Goal: Task Accomplishment & Management: Manage account settings

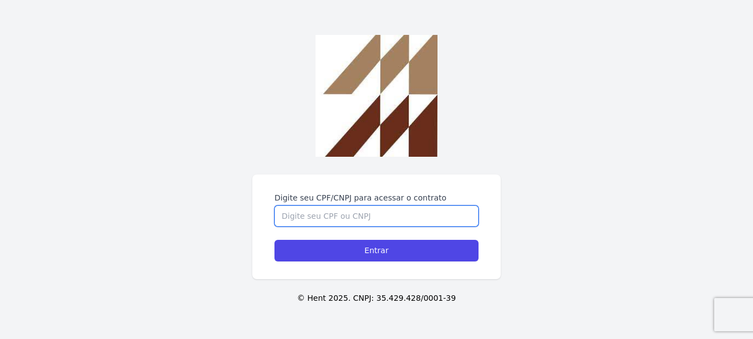
click at [346, 218] on input "Digite seu CPF/CNPJ para acessar o contrato" at bounding box center [376, 216] width 204 height 21
type input "47640423805"
click at [274, 240] on input "Entrar" at bounding box center [376, 251] width 204 height 22
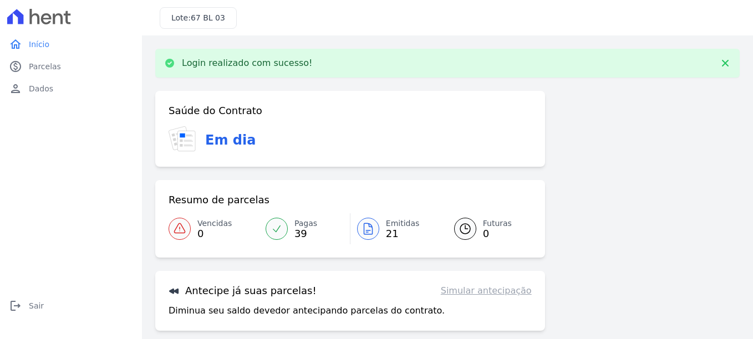
scroll to position [55, 0]
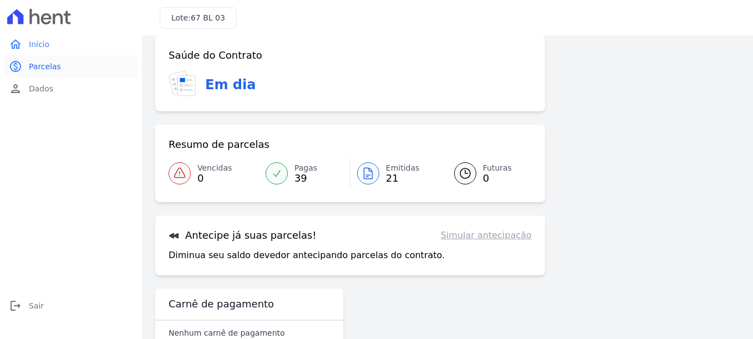
click at [41, 67] on span "Parcelas" at bounding box center [45, 66] width 32 height 11
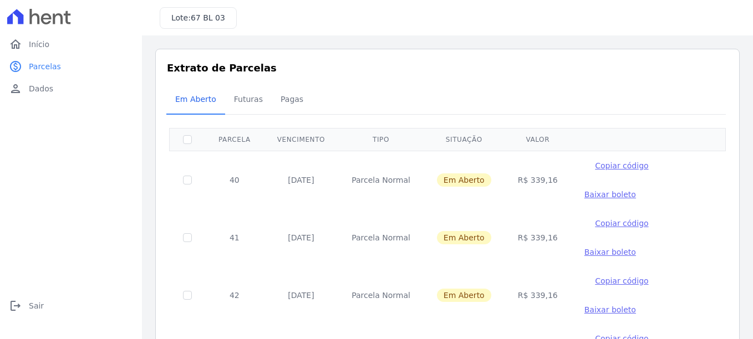
click at [571, 192] on td "Baixar boleto" at bounding box center [610, 194] width 78 height 29
click at [584, 194] on span "Baixar boleto" at bounding box center [610, 194] width 52 height 9
click at [239, 104] on span "Futuras" at bounding box center [248, 99] width 42 height 22
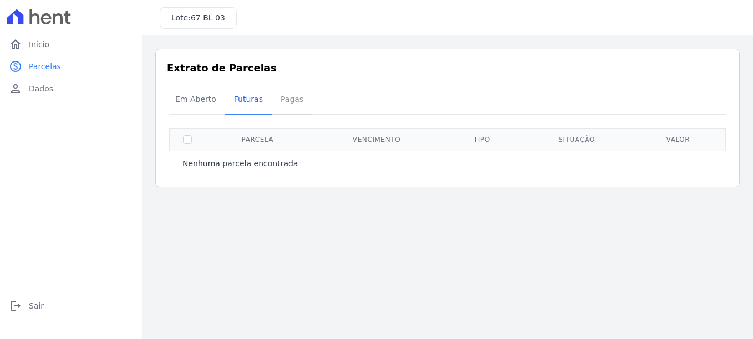
click at [292, 102] on span "Pagas" at bounding box center [292, 99] width 36 height 22
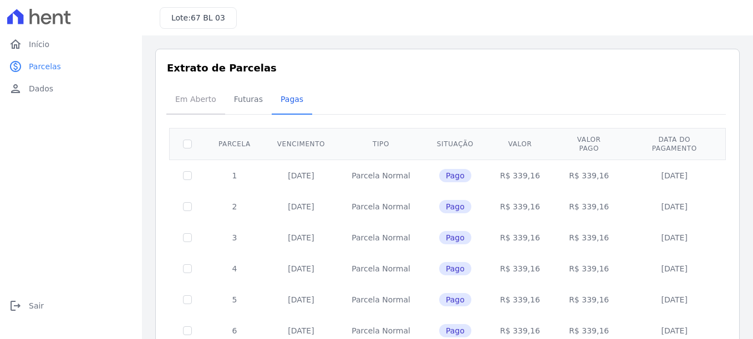
click at [202, 109] on span "Em Aberto" at bounding box center [196, 99] width 54 height 22
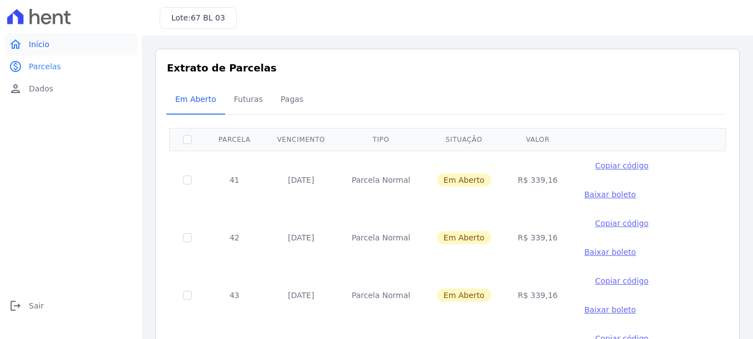
click at [30, 48] on span "Início" at bounding box center [39, 44] width 21 height 11
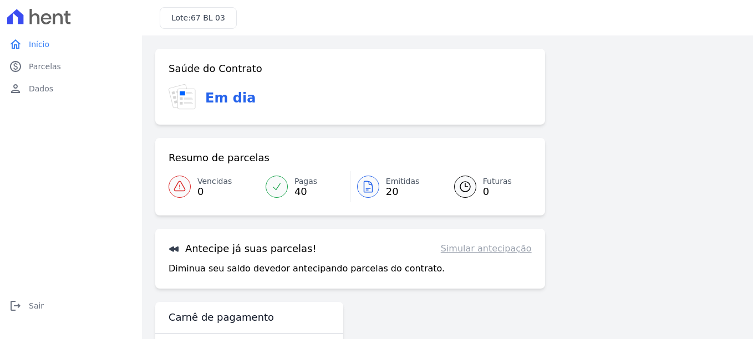
scroll to position [42, 0]
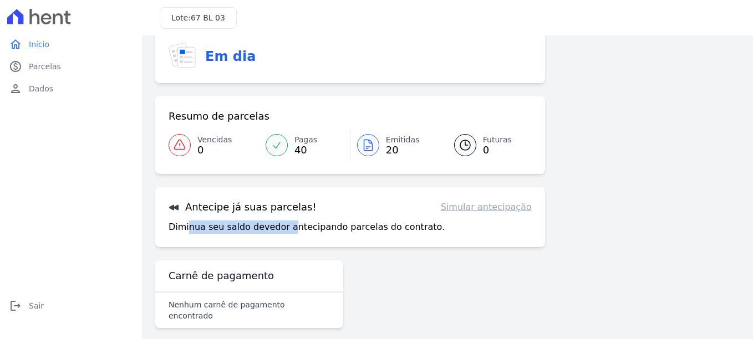
drag, startPoint x: 188, startPoint y: 223, endPoint x: 281, endPoint y: 227, distance: 92.6
click at [281, 227] on p "Diminua seu saldo devedor antecipando parcelas do contrato." at bounding box center [307, 227] width 276 height 13
drag, startPoint x: 281, startPoint y: 227, endPoint x: 331, endPoint y: 234, distance: 50.5
click at [303, 234] on div "Antecipe já suas parcelas! Simular antecipação Diminua seu saldo devedor anteci…" at bounding box center [350, 217] width 390 height 60
click at [474, 214] on div "Antecipe já suas parcelas! Simular antecipação Diminua seu saldo devedor anteci…" at bounding box center [350, 217] width 390 height 60
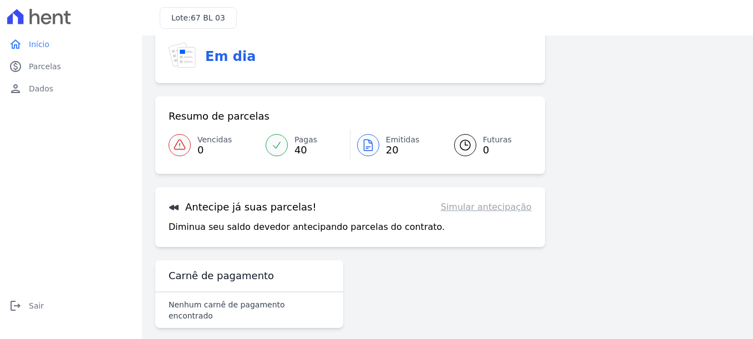
click at [465, 222] on div "Diminua seu saldo devedor antecipando parcelas do contrato. Simular antecipação" at bounding box center [350, 227] width 363 height 13
click at [461, 211] on link "Simular antecipação" at bounding box center [486, 207] width 91 height 13
click at [348, 216] on div "Antecipe já suas parcelas! Simular antecipação Diminua seu saldo devedor anteci…" at bounding box center [350, 217] width 390 height 60
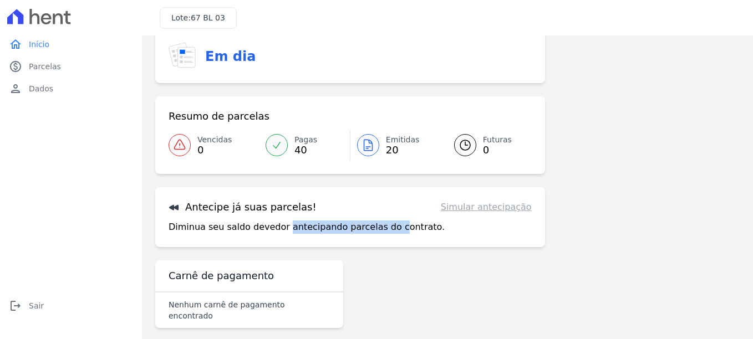
drag, startPoint x: 279, startPoint y: 227, endPoint x: 380, endPoint y: 227, distance: 100.9
click at [380, 227] on p "Diminua seu saldo devedor antecipando parcelas do contrato." at bounding box center [307, 227] width 276 height 13
drag, startPoint x: 380, startPoint y: 227, endPoint x: 283, endPoint y: 234, distance: 97.3
click at [288, 234] on div "Antecipe já suas parcelas! Simular antecipação Diminua seu saldo devedor anteci…" at bounding box center [350, 217] width 390 height 60
drag, startPoint x: 182, startPoint y: 224, endPoint x: 190, endPoint y: 228, distance: 8.7
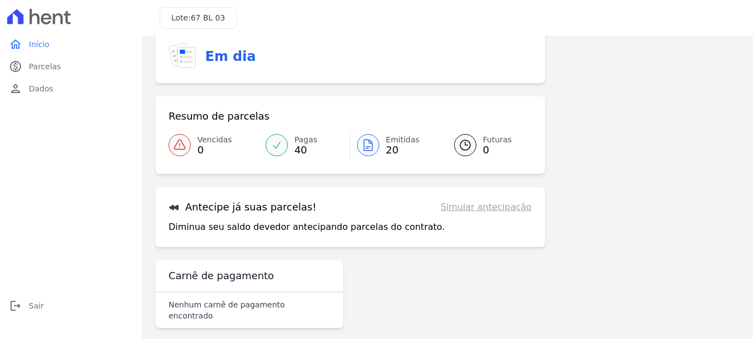
click at [182, 225] on p "Diminua seu saldo devedor antecipando parcelas do contrato." at bounding box center [307, 227] width 276 height 13
drag, startPoint x: 212, startPoint y: 304, endPoint x: 266, endPoint y: 304, distance: 53.8
click at [266, 304] on p "Nenhum carnê de pagamento encontrado" at bounding box center [249, 310] width 161 height 22
click at [172, 227] on p "Diminua seu saldo devedor antecipando parcelas do contrato." at bounding box center [307, 227] width 276 height 13
click at [329, 221] on p "Diminua seu saldo devedor antecipando parcelas do contrato." at bounding box center [307, 227] width 276 height 13
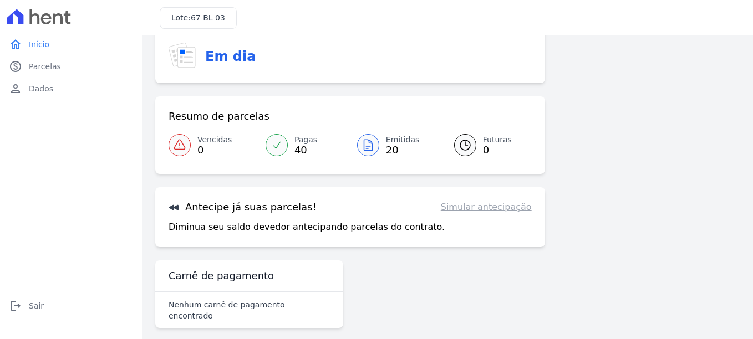
click at [377, 142] on link "Emitidas 20" at bounding box center [395, 145] width 90 height 31
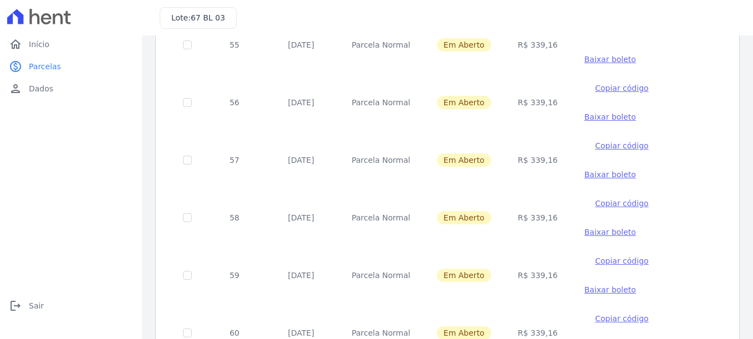
scroll to position [1015, 0]
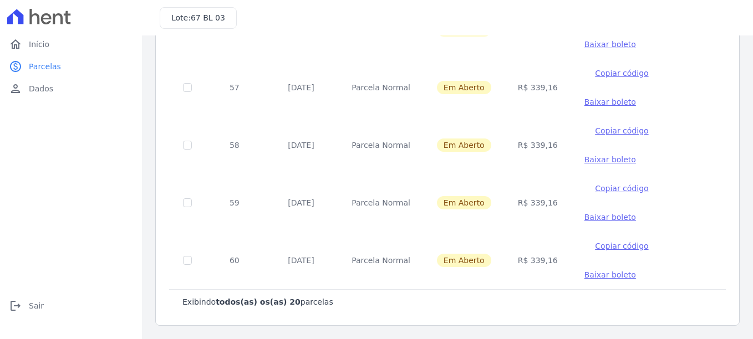
drag, startPoint x: 320, startPoint y: 259, endPoint x: 290, endPoint y: 262, distance: 30.6
click at [290, 262] on td "[DATE]" at bounding box center [301, 261] width 74 height 58
drag, startPoint x: 290, startPoint y: 262, endPoint x: 307, endPoint y: 271, distance: 19.3
click at [307, 271] on td "[DATE]" at bounding box center [301, 261] width 74 height 58
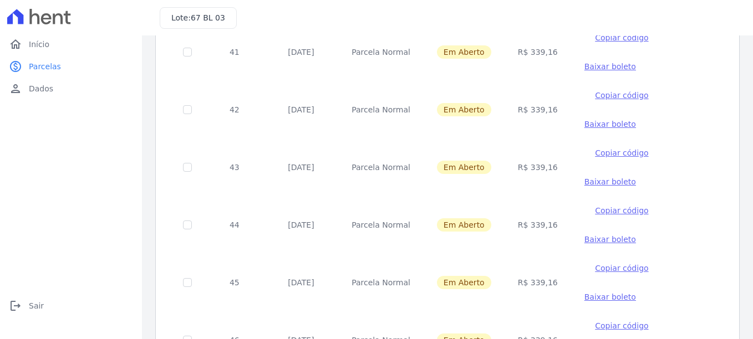
scroll to position [0, 0]
